Goal: Use online tool/utility: Use online tool/utility

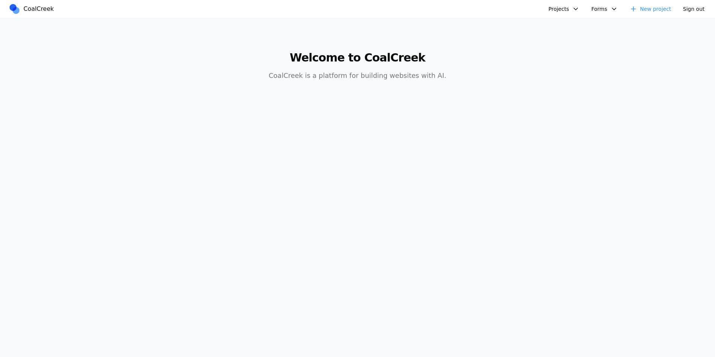
click at [585, 23] on main "Welcome to CoalCreek CoalCreek is a platform for building websites with AI." at bounding box center [357, 61] width 572 height 86
click at [566, 13] on button "Projects" at bounding box center [564, 9] width 40 height 12
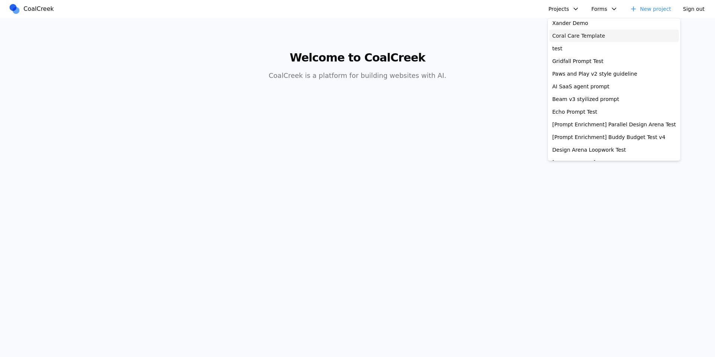
scroll to position [172, 0]
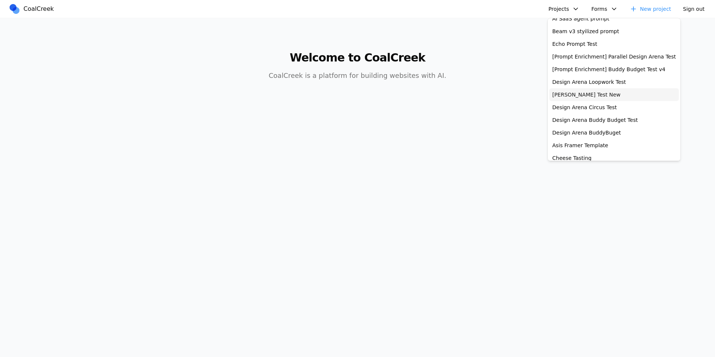
click at [586, 95] on link "[PERSON_NAME] Test New" at bounding box center [614, 94] width 130 height 13
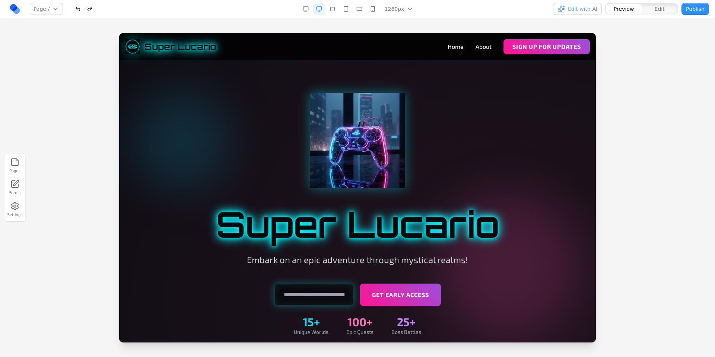
click at [581, 11] on span "Edit with AI" at bounding box center [582, 8] width 29 height 7
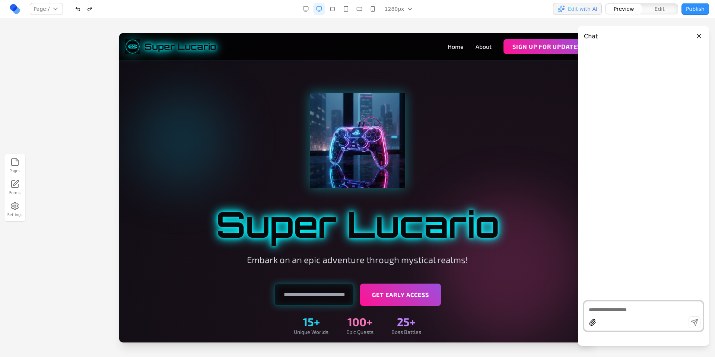
click at [632, 306] on textarea at bounding box center [643, 309] width 109 height 7
type textarea "**"
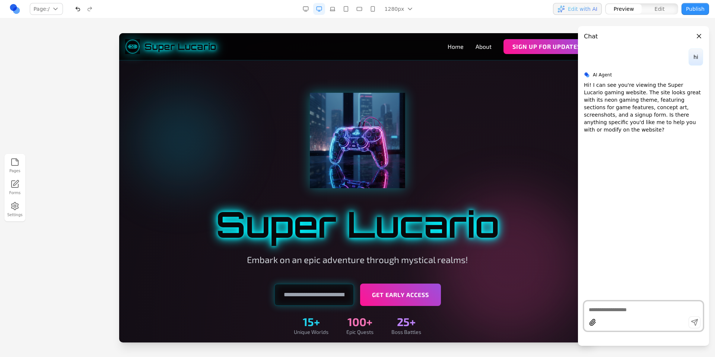
click at [700, 36] on button "Close panel" at bounding box center [699, 36] width 8 height 8
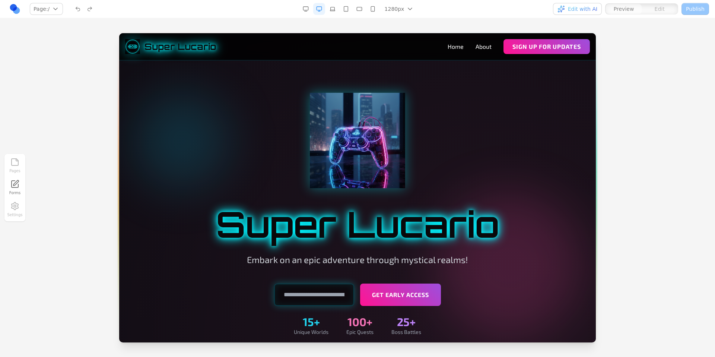
click at [586, 12] on span "Edit with AI" at bounding box center [582, 8] width 29 height 7
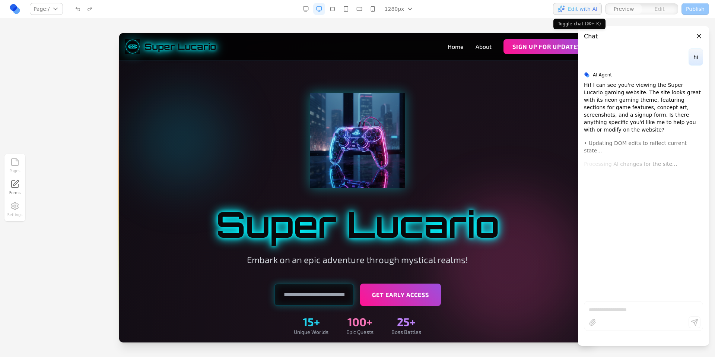
click at [573, 12] on span "Edit with AI" at bounding box center [582, 8] width 29 height 7
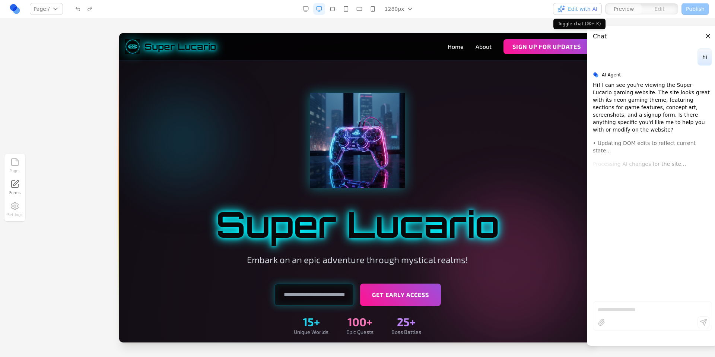
click at [573, 12] on span "Edit with AI" at bounding box center [582, 8] width 29 height 7
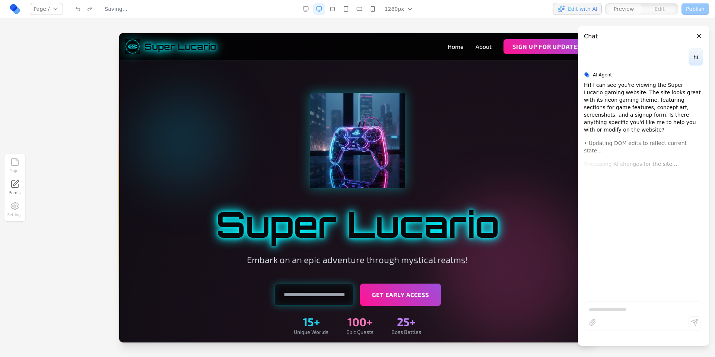
click at [518, 23] on div "Pages Forms Settings" at bounding box center [357, 187] width 715 height 338
click at [700, 35] on button "Close panel" at bounding box center [699, 36] width 8 height 8
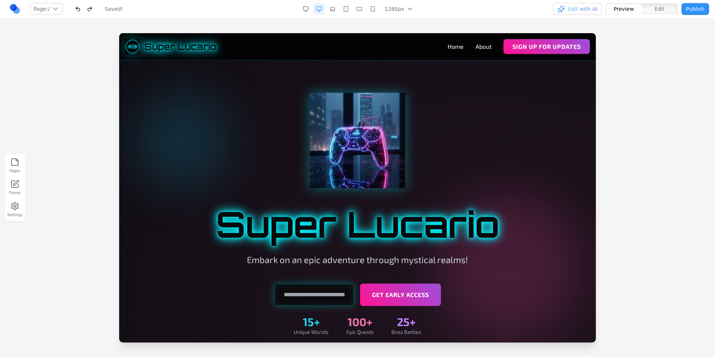
click at [455, 20] on div "Pages Forms Settings" at bounding box center [357, 187] width 715 height 338
